Goal: Information Seeking & Learning: Learn about a topic

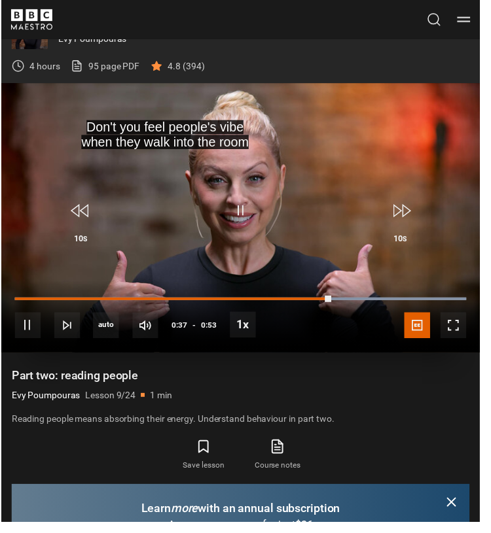
scroll to position [761, 0]
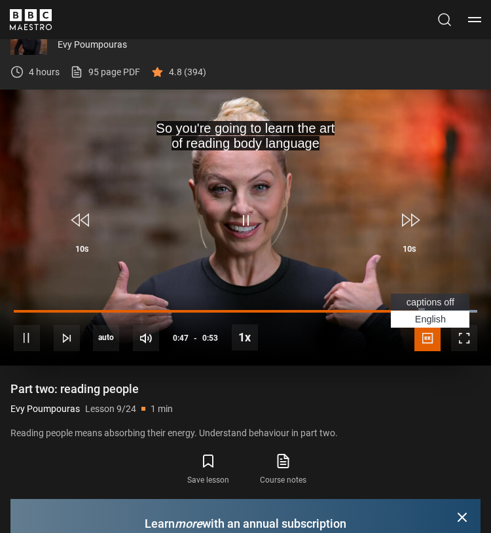
drag, startPoint x: 426, startPoint y: 337, endPoint x: 383, endPoint y: 337, distance: 43.8
click at [426, 337] on span "Video Player" at bounding box center [427, 338] width 26 height 26
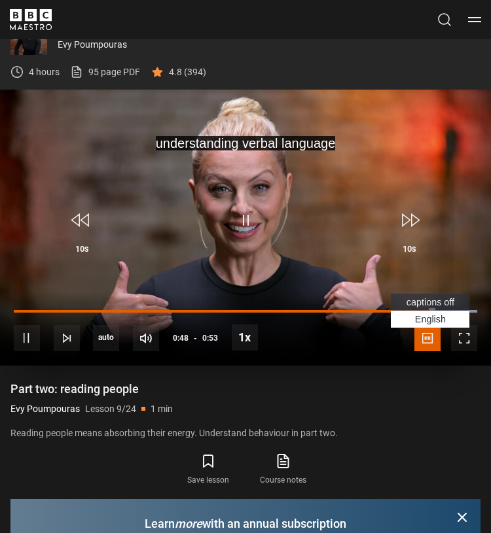
click at [447, 304] on span "captions off" at bounding box center [430, 302] width 48 height 10
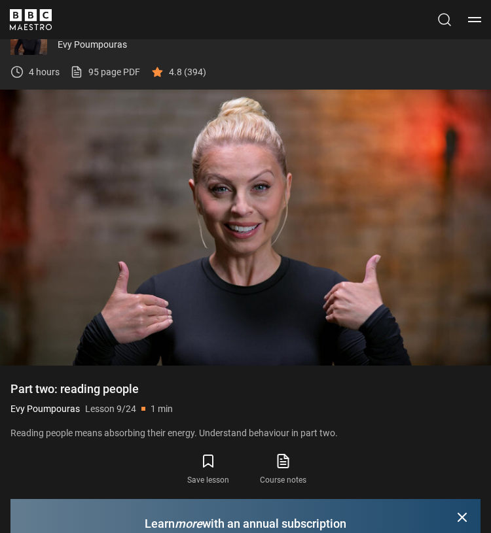
scroll to position [764, 0]
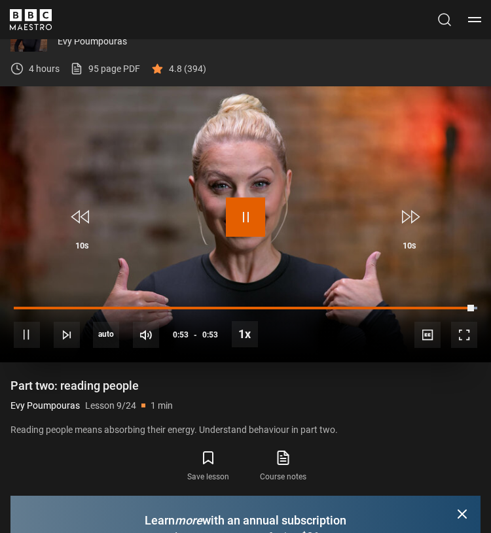
click at [253, 212] on span "Video Player" at bounding box center [245, 217] width 39 height 39
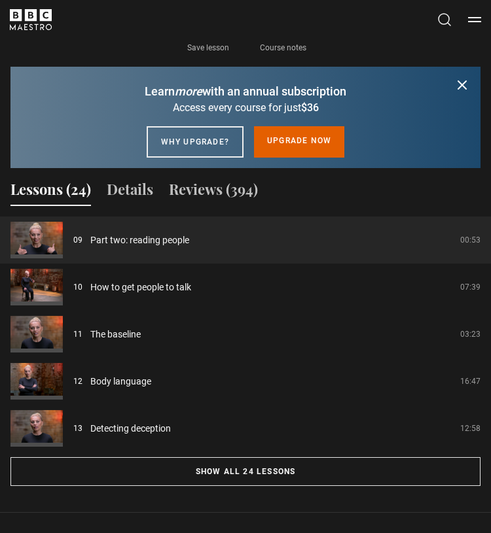
scroll to position [1194, 0]
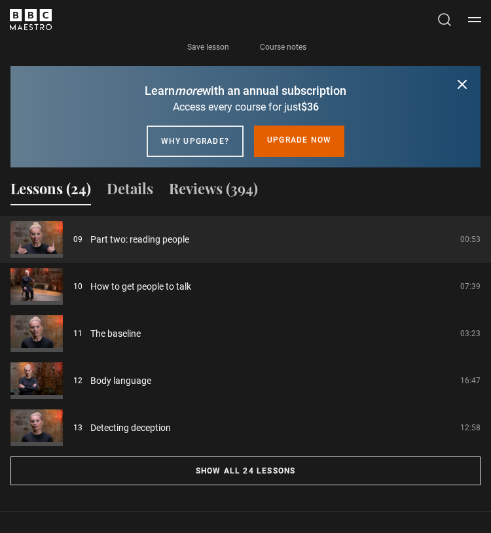
click at [464, 84] on icon "submit" at bounding box center [462, 85] width 16 height 16
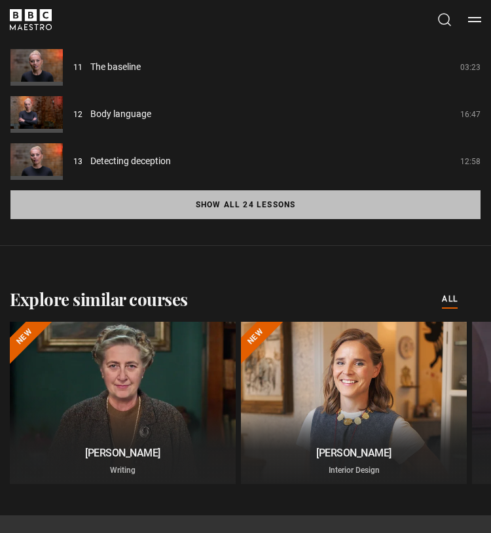
click at [296, 205] on button "Show all 24 lessons" at bounding box center [245, 204] width 470 height 29
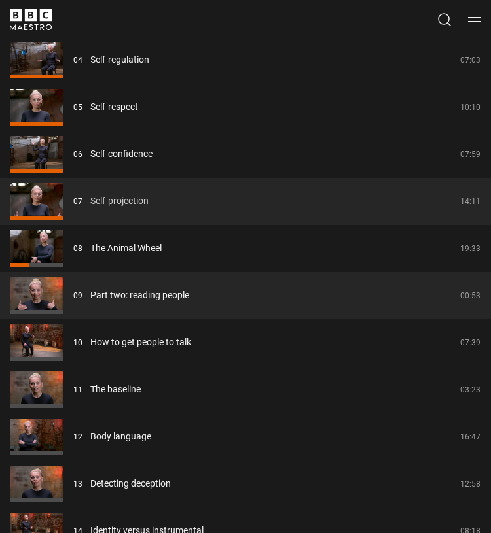
scroll to position [1445, 0]
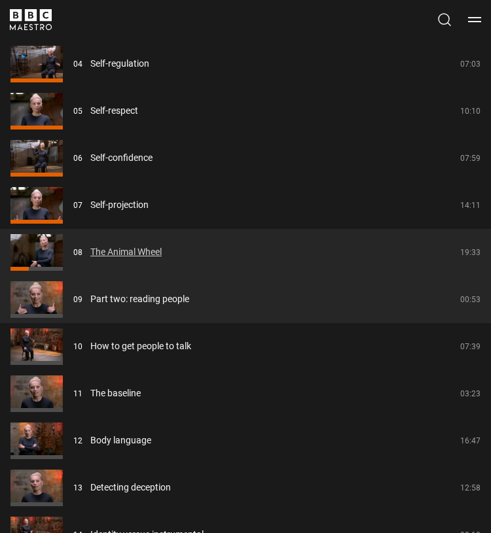
click at [123, 250] on link "The Animal Wheel" at bounding box center [125, 252] width 71 height 14
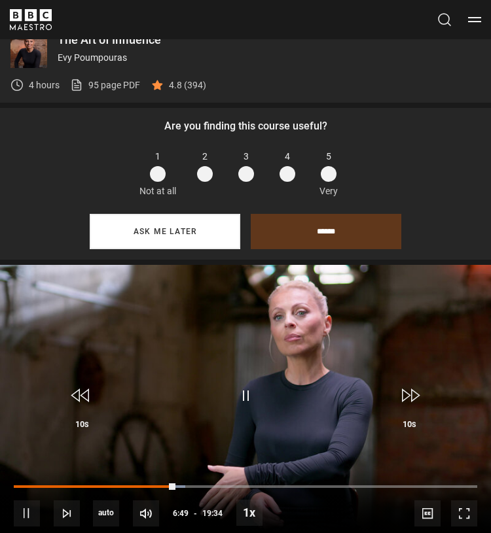
click at [218, 230] on button "Ask me later" at bounding box center [165, 231] width 150 height 35
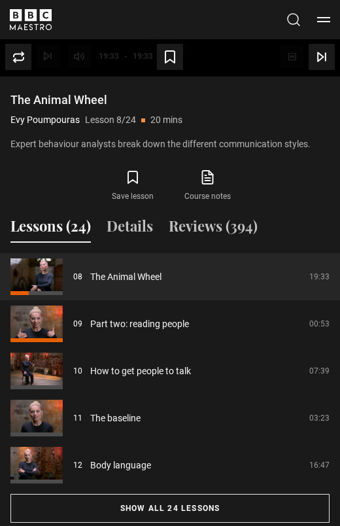
scroll to position [827, 0]
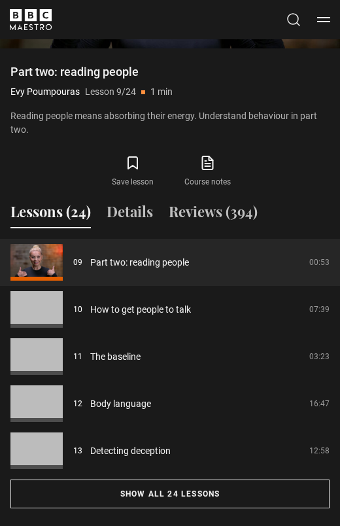
scroll to position [597, 0]
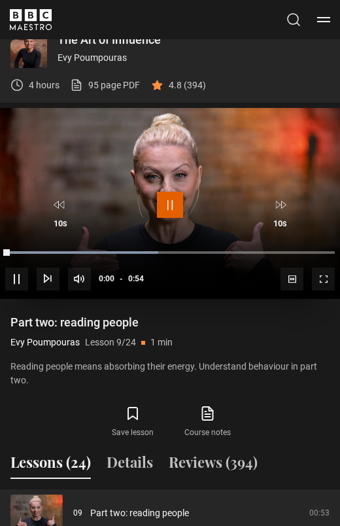
click at [171, 217] on span "Video Player" at bounding box center [170, 205] width 26 height 26
click at [182, 206] on span "Video Player" at bounding box center [170, 205] width 26 height 26
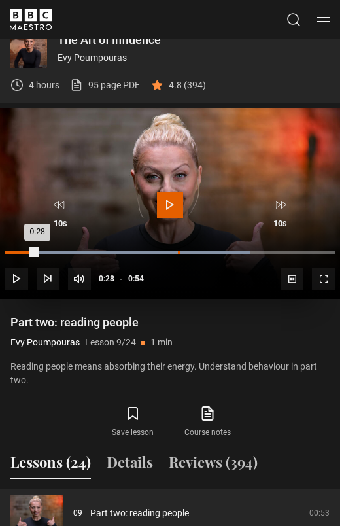
click at [178, 250] on div "0:28" at bounding box center [179, 252] width 2 height 4
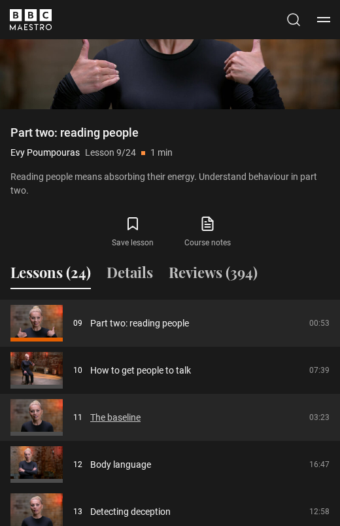
scroll to position [789, 0]
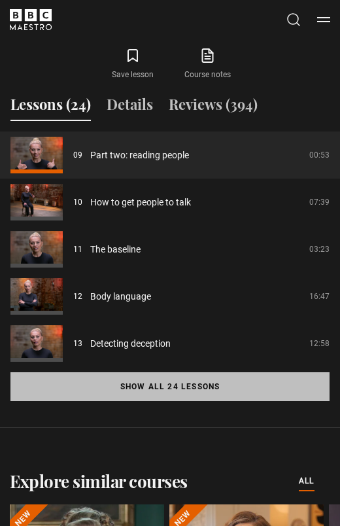
click at [235, 385] on button "Show all 24 lessons" at bounding box center [169, 386] width 319 height 29
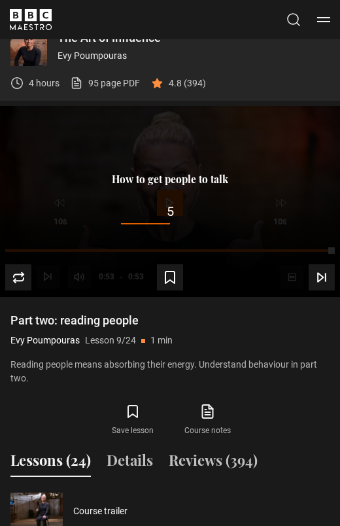
scroll to position [494, 0]
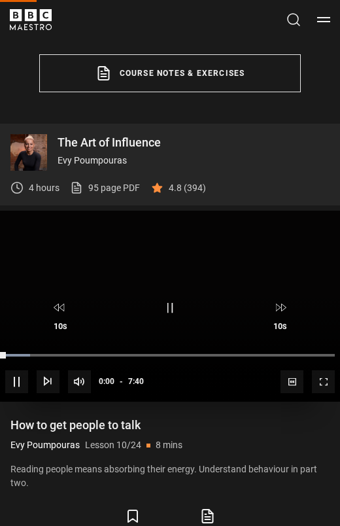
scroll to position [597, 0]
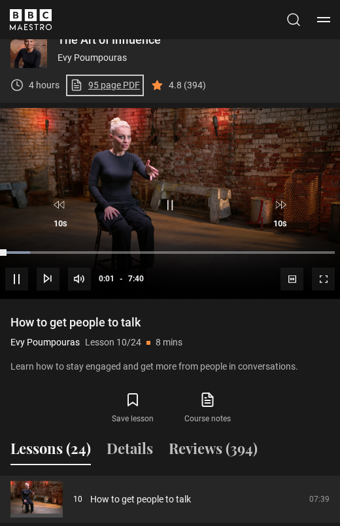
click at [116, 88] on link "95 page PDF (opens in new tab)" at bounding box center [105, 85] width 70 height 14
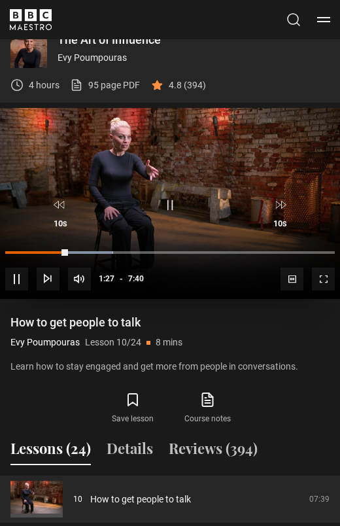
click at [231, 194] on div "10s Skip Back 10 seconds Pause 10s Skip Forward 10 seconds" at bounding box center [170, 210] width 330 height 37
click at [158, 201] on span "Video Player" at bounding box center [170, 205] width 26 height 26
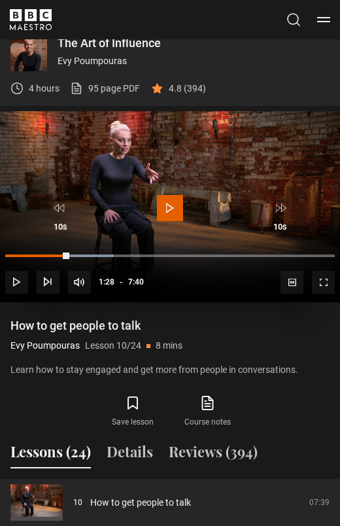
scroll to position [596, 0]
